Goal: Transaction & Acquisition: Download file/media

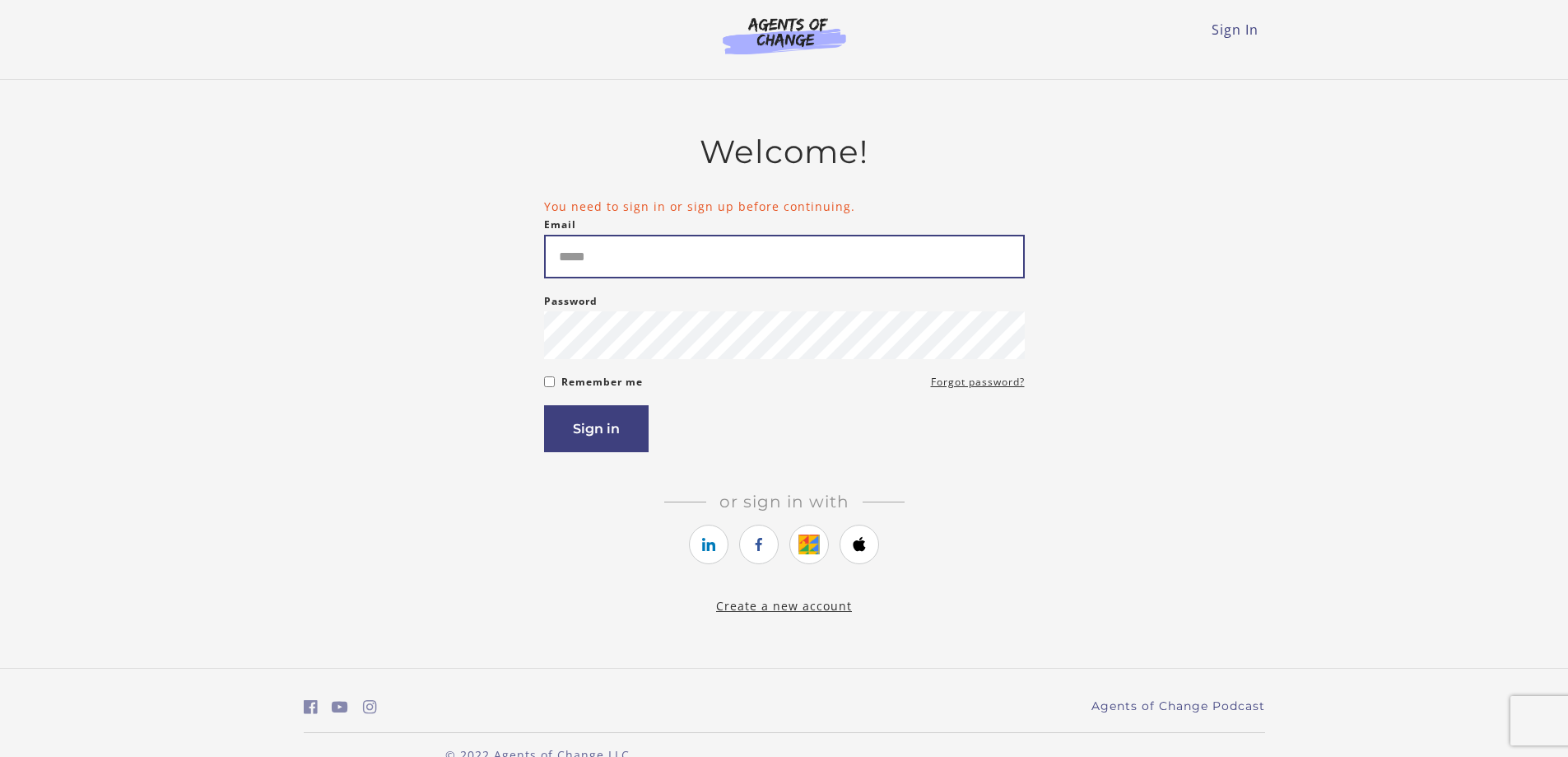
click at [688, 264] on input "Email" at bounding box center [784, 257] width 480 height 44
type input "**********"
click at [596, 434] on button "Sign in" at bounding box center [596, 428] width 105 height 47
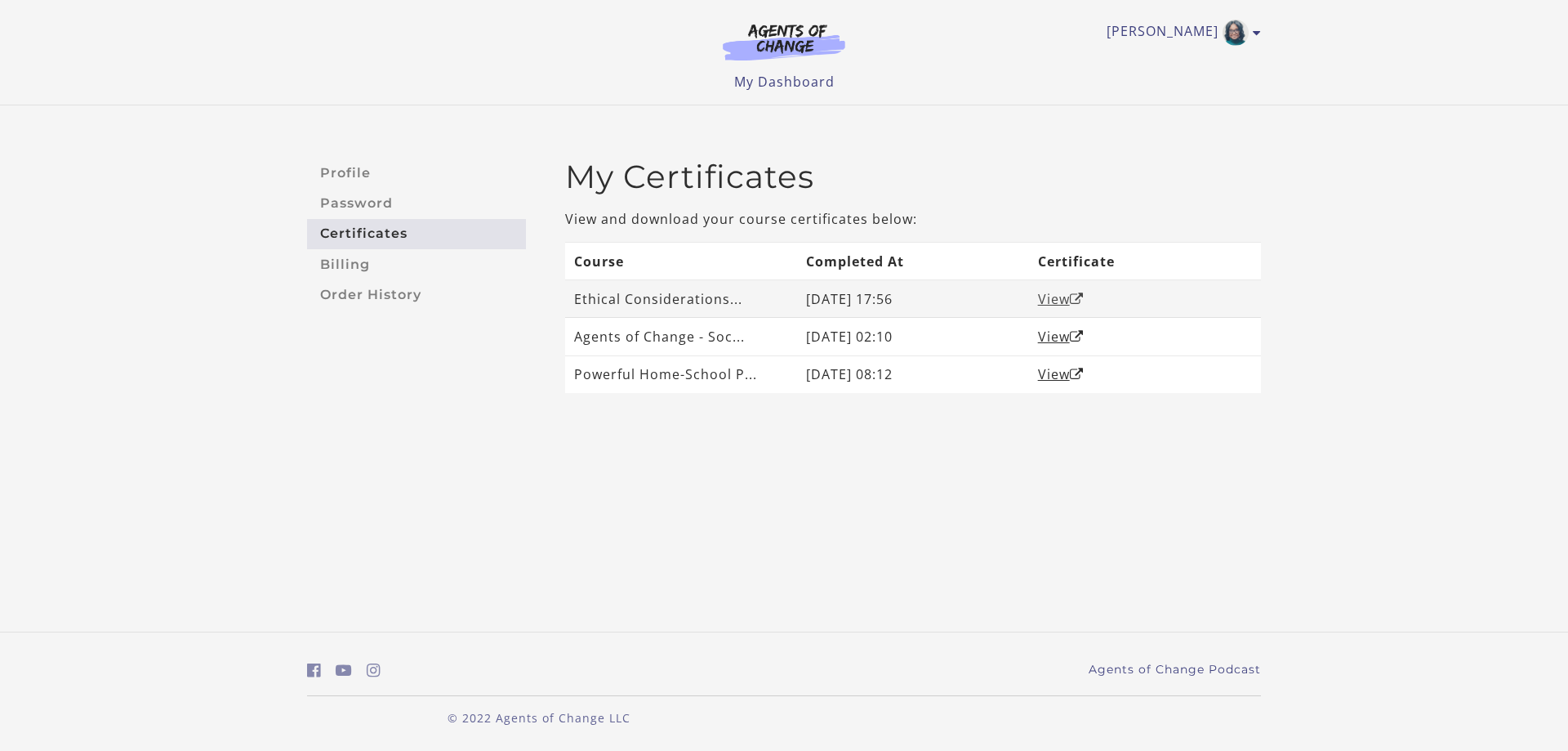
click at [1050, 297] on link "View" at bounding box center [1061, 299] width 46 height 18
click at [352, 259] on link "Billing" at bounding box center [416, 263] width 219 height 30
click at [360, 298] on link "Order History" at bounding box center [416, 294] width 219 height 30
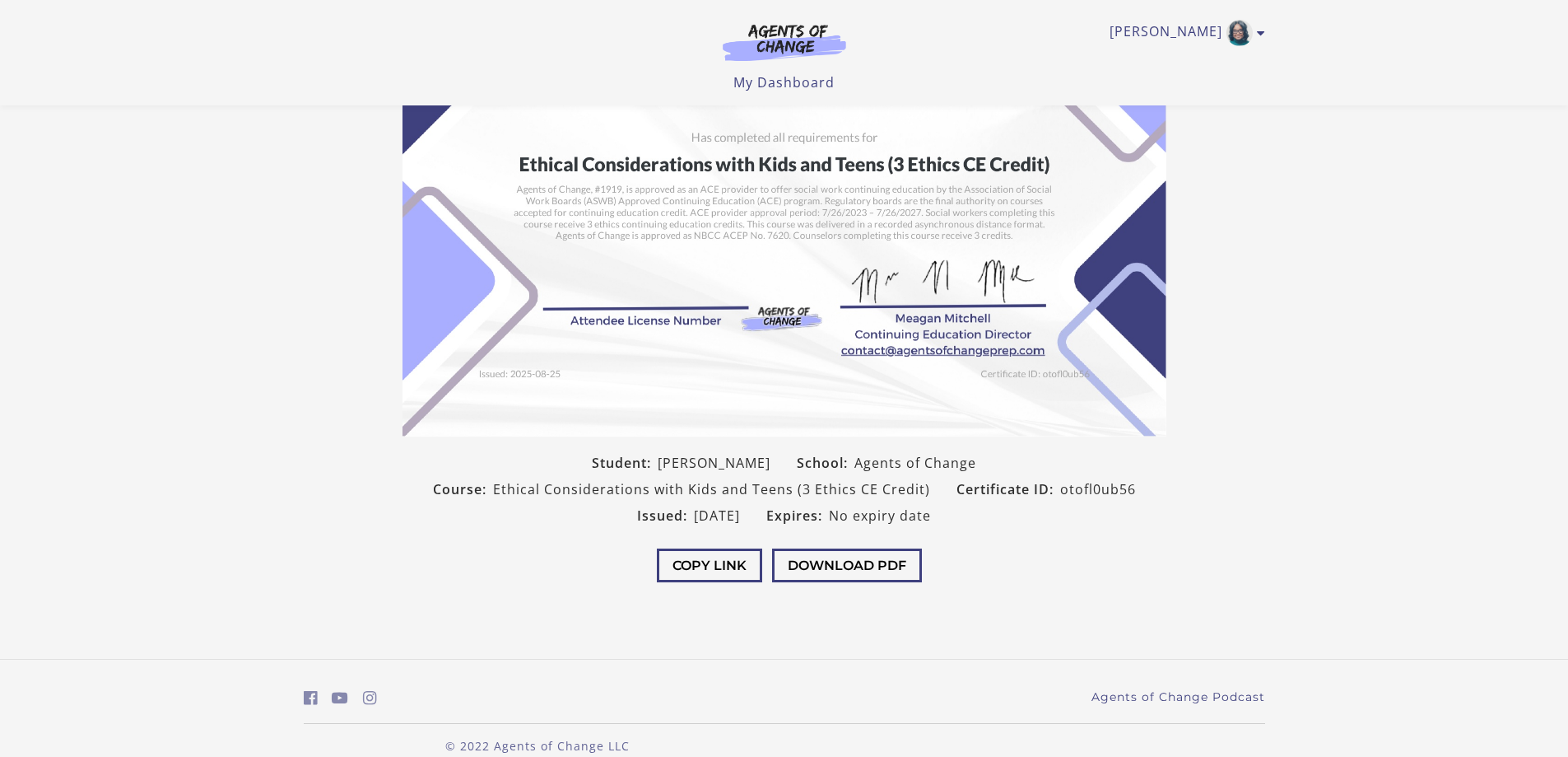
scroll to position [164, 0]
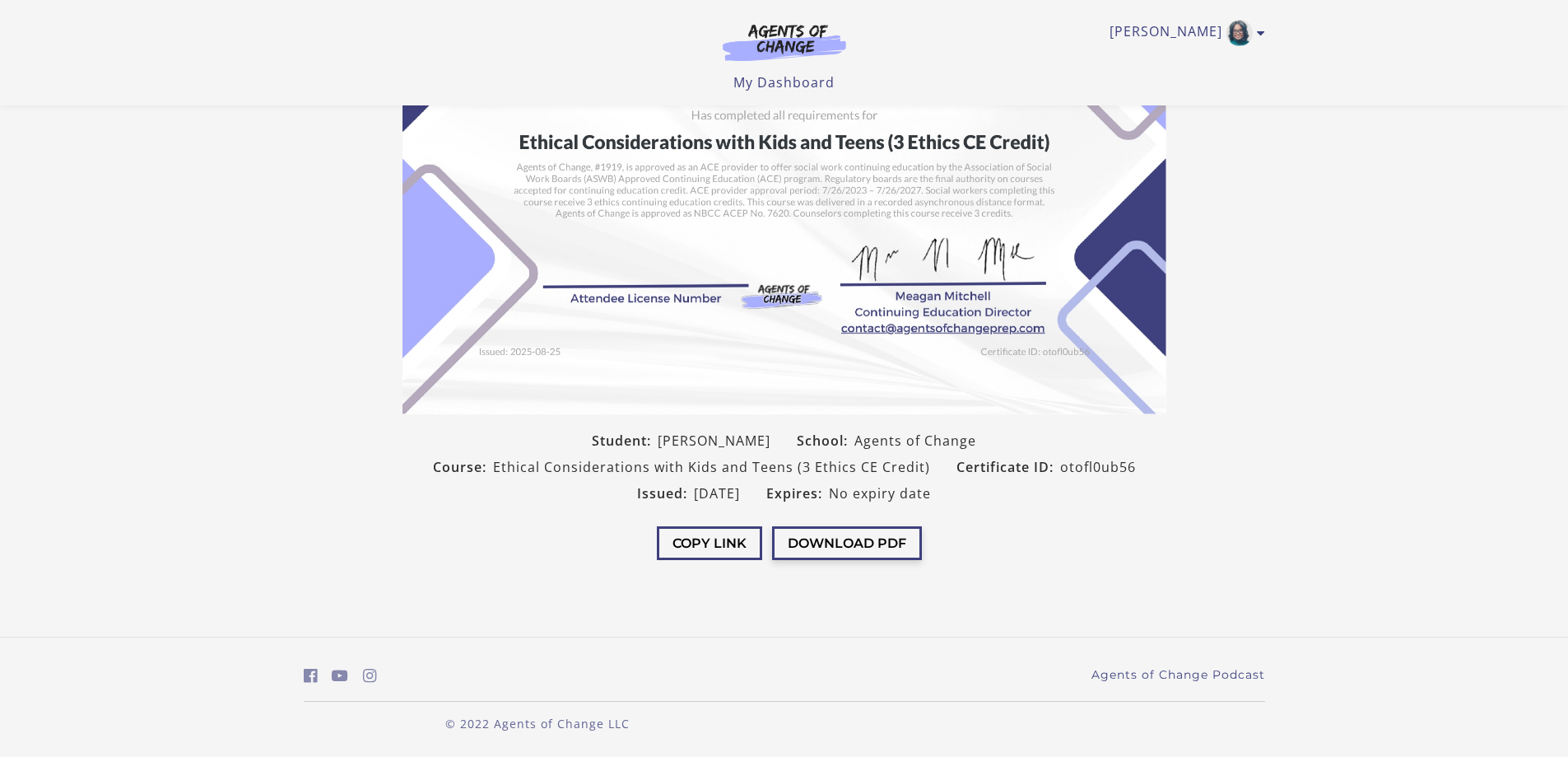
click at [825, 548] on button "Download PDF" at bounding box center [846, 543] width 150 height 34
